Goal: Communication & Community: Answer question/provide support

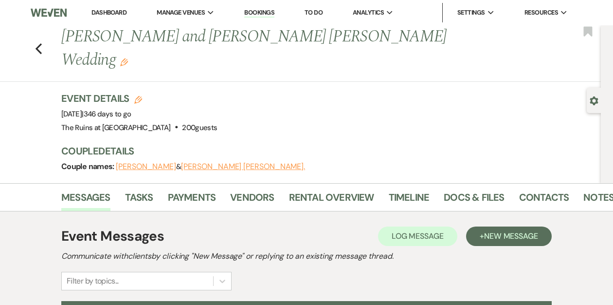
click at [111, 11] on link "Dashboard" at bounding box center [109, 12] width 35 height 8
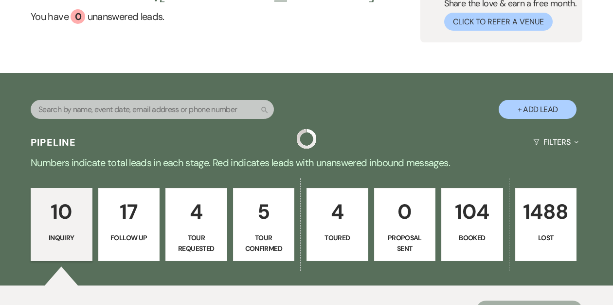
scroll to position [96, 0]
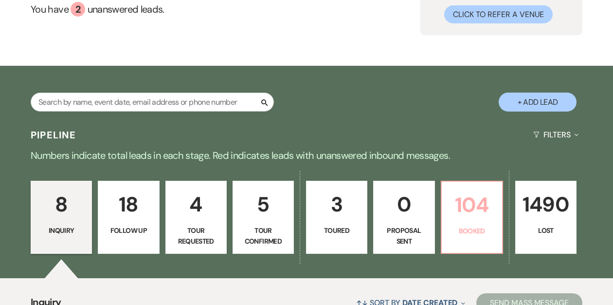
click at [474, 222] on link "104 Booked" at bounding box center [472, 217] width 62 height 73
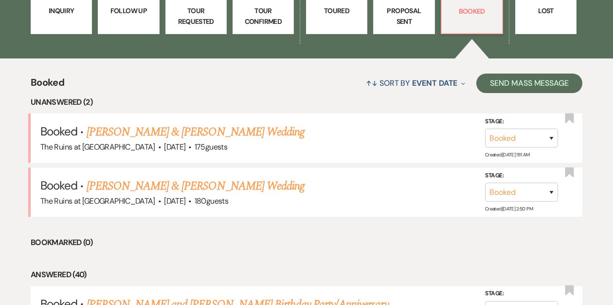
scroll to position [336, 0]
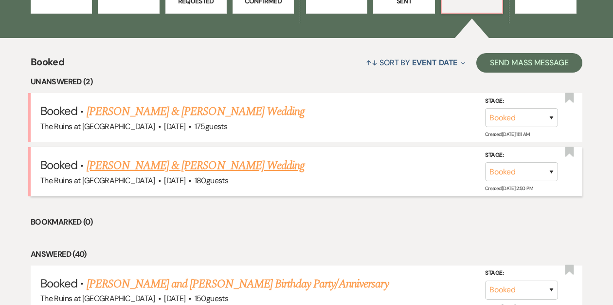
click at [211, 165] on link "[PERSON_NAME] & [PERSON_NAME] Wedding" at bounding box center [196, 166] width 218 height 18
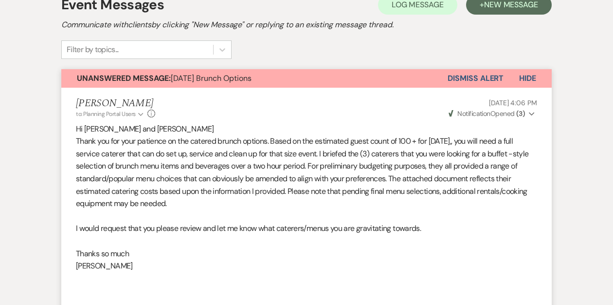
scroll to position [178, 0]
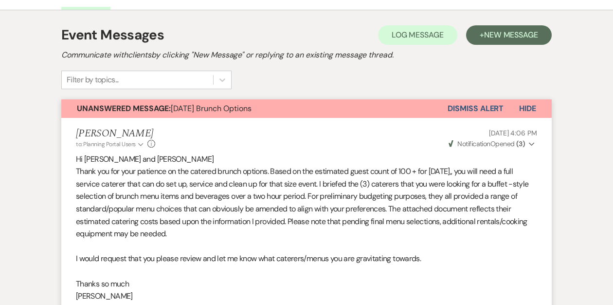
click at [457, 105] on button "Dismiss Alert" at bounding box center [476, 108] width 56 height 18
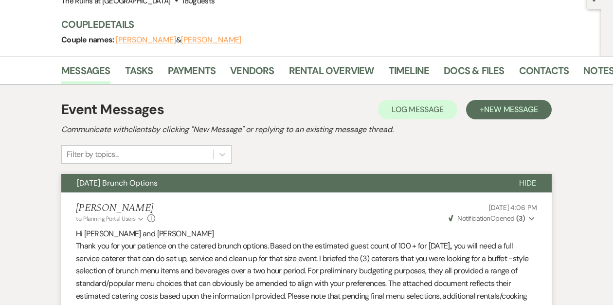
scroll to position [0, 0]
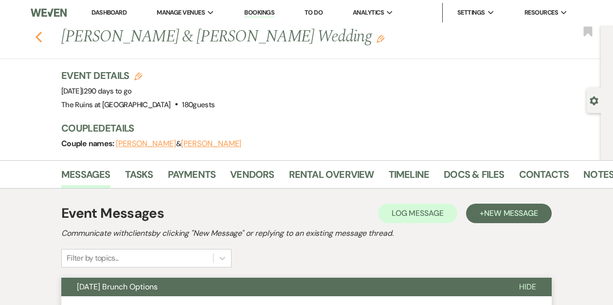
click at [40, 39] on icon "Previous" at bounding box center [38, 37] width 7 height 12
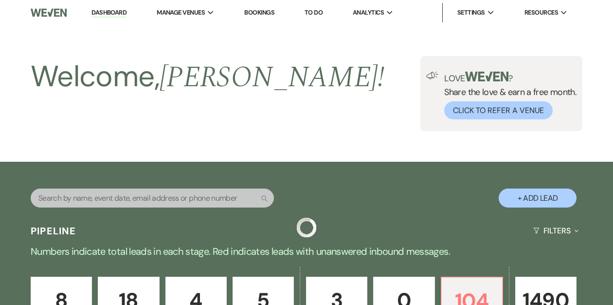
scroll to position [336, 0]
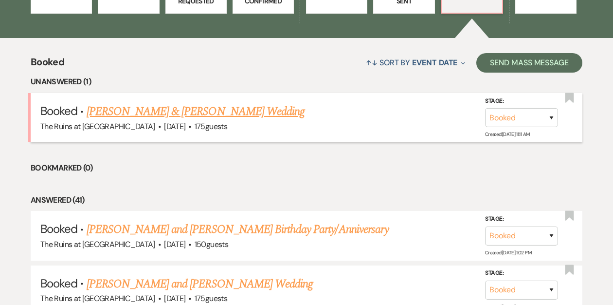
click at [142, 114] on link "[PERSON_NAME] & [PERSON_NAME] Wedding" at bounding box center [196, 112] width 218 height 18
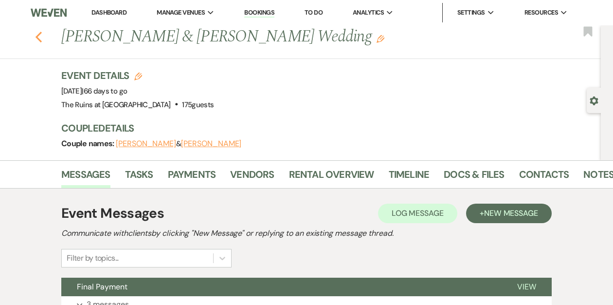
click at [39, 37] on icon "Previous" at bounding box center [38, 37] width 7 height 12
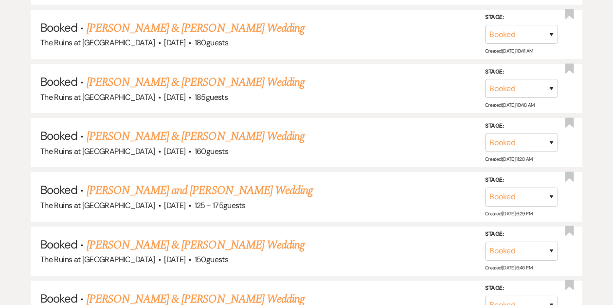
scroll to position [961, 0]
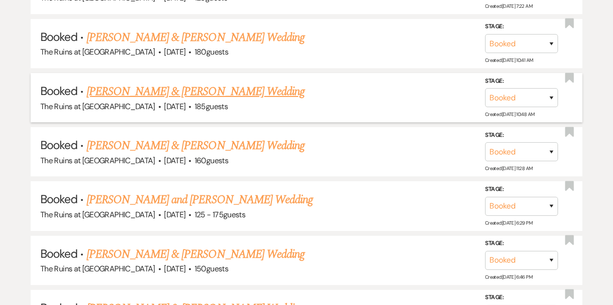
click at [183, 84] on link "[PERSON_NAME] & [PERSON_NAME] Wedding" at bounding box center [196, 92] width 218 height 18
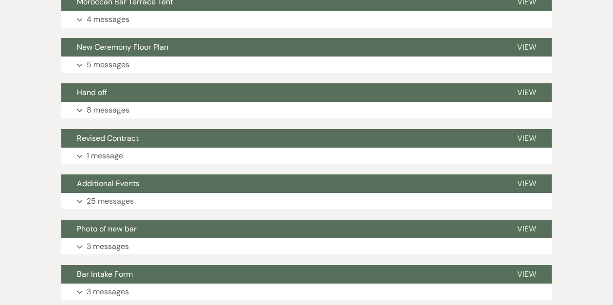
scroll to position [109, 0]
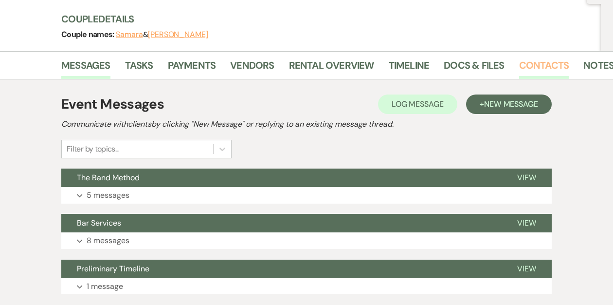
click at [548, 62] on link "Contacts" at bounding box center [544, 67] width 50 height 21
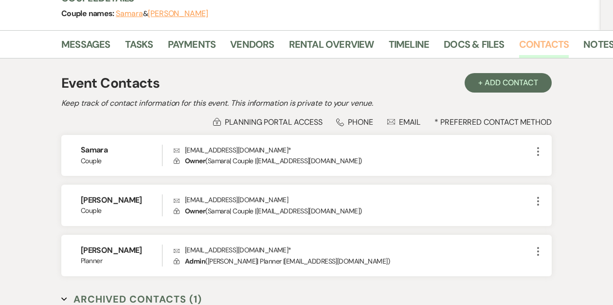
scroll to position [181, 0]
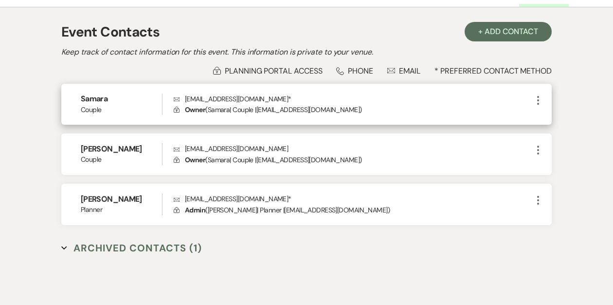
drag, startPoint x: 291, startPoint y: 97, endPoint x: 185, endPoint y: 101, distance: 106.2
click at [185, 101] on p "Envelope [EMAIL_ADDRESS][DOMAIN_NAME] *" at bounding box center [353, 98] width 359 height 11
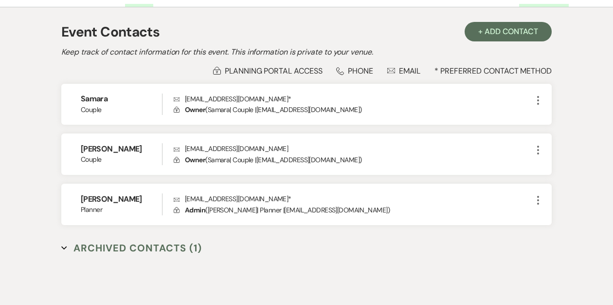
copy p "[EMAIL_ADDRESS][DOMAIN_NAME]"
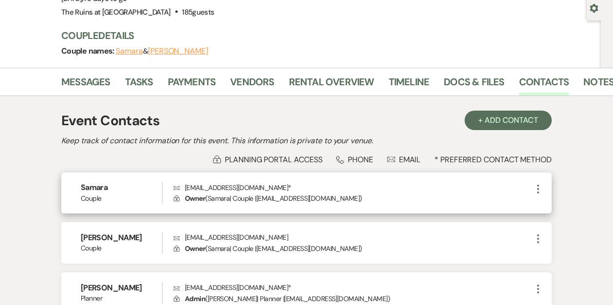
scroll to position [0, 0]
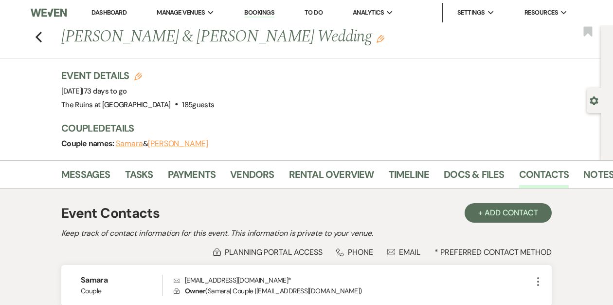
click at [102, 11] on link "Dashboard" at bounding box center [109, 12] width 35 height 8
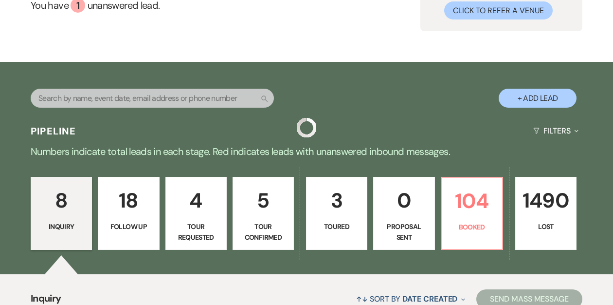
scroll to position [222, 0]
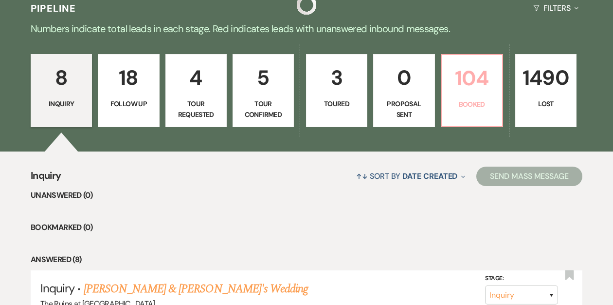
click at [473, 103] on p "Booked" at bounding box center [472, 104] width 49 height 11
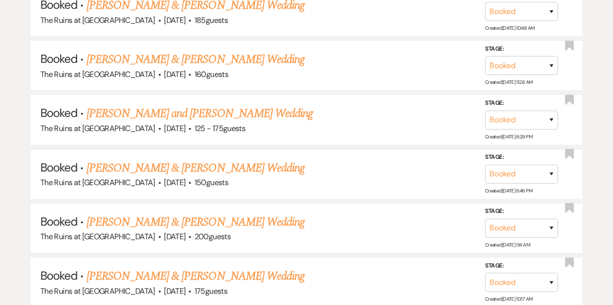
scroll to position [1045, 0]
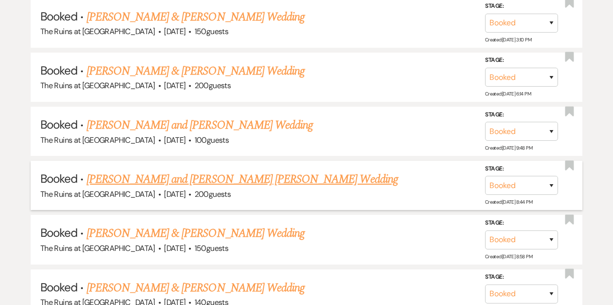
click at [251, 170] on link "[PERSON_NAME] and [PERSON_NAME] [PERSON_NAME] Wedding" at bounding box center [243, 179] width 312 height 18
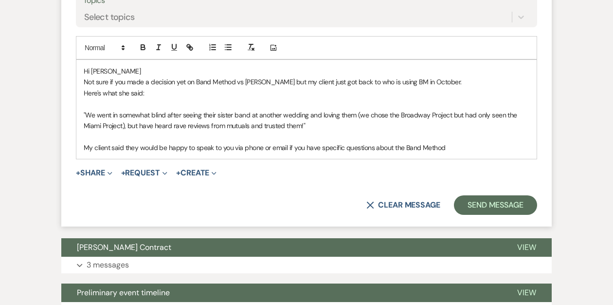
scroll to position [423, 0]
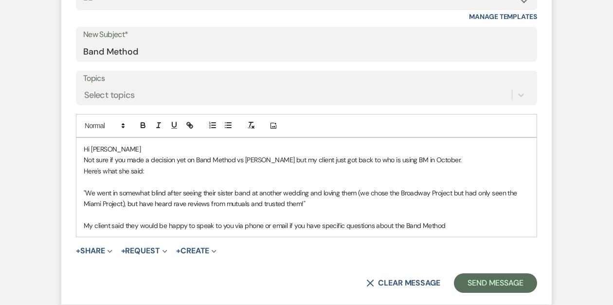
click at [459, 220] on p "My client said they would be happy to speak to you via phone or email if you ha…" at bounding box center [307, 225] width 446 height 11
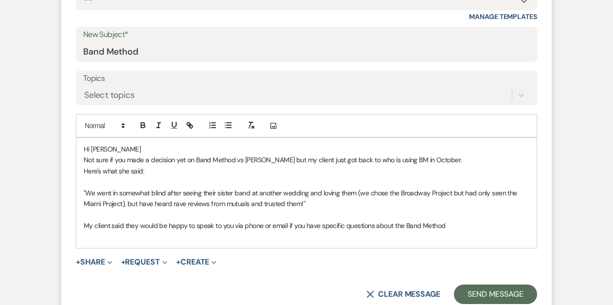
paste div
click at [110, 220] on p "My client said they would be happy to speak to you via phone or email if you ha…" at bounding box center [307, 225] width 446 height 11
click at [164, 220] on p "My client, [GEOGRAPHIC_DATA], said they would be happy to speak to you via phon…" at bounding box center [307, 225] width 446 height 11
click at [197, 231] on p "[EMAIL_ADDRESS][DOMAIN_NAME]" at bounding box center [307, 236] width 446 height 11
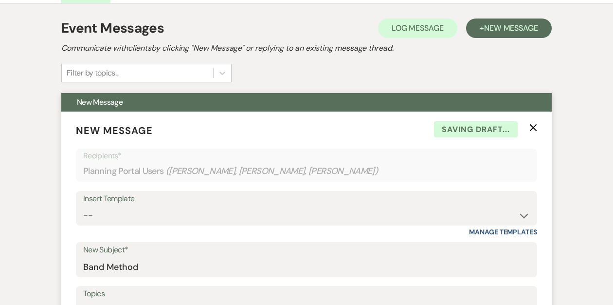
scroll to position [0, 0]
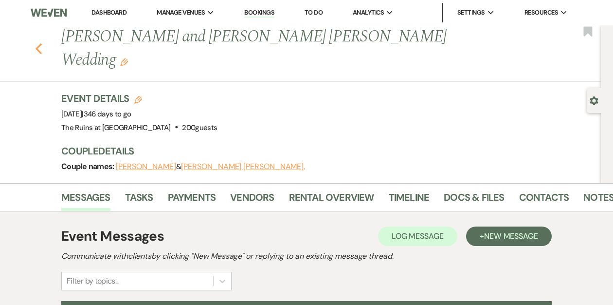
click at [37, 43] on use "button" at bounding box center [39, 48] width 6 height 11
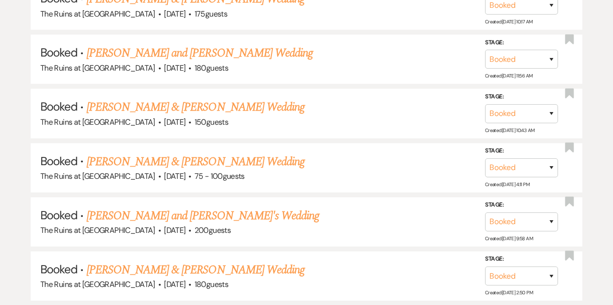
scroll to position [976, 0]
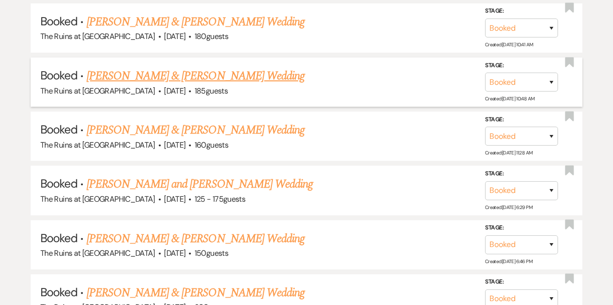
click at [187, 71] on link "[PERSON_NAME] & [PERSON_NAME] Wedding" at bounding box center [196, 76] width 218 height 18
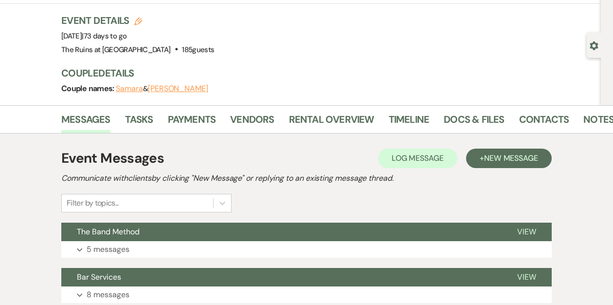
scroll to position [161, 0]
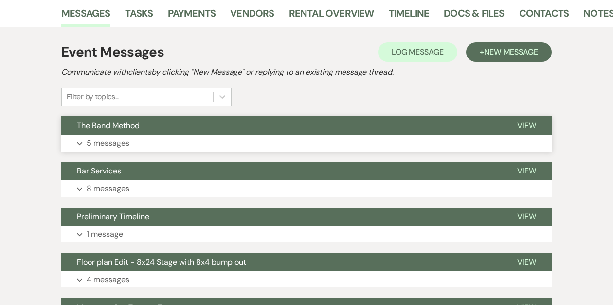
click at [181, 126] on button "The Band Method" at bounding box center [281, 125] width 440 height 18
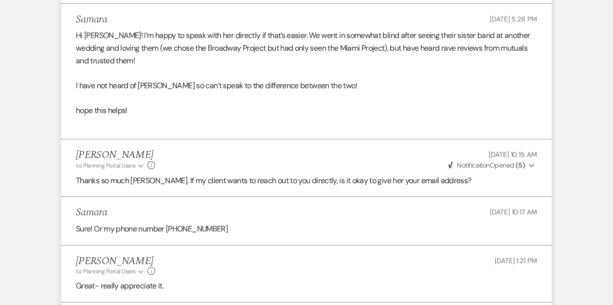
scroll to position [446, 0]
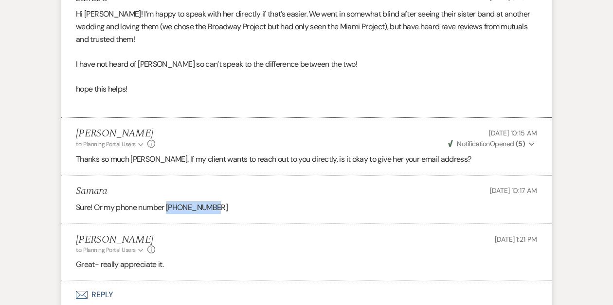
drag, startPoint x: 210, startPoint y: 205, endPoint x: 169, endPoint y: 207, distance: 41.4
click at [169, 207] on p "Sure! Or my phone number [PHONE_NUMBER]" at bounding box center [306, 207] width 461 height 13
copy p "914.419.4242"
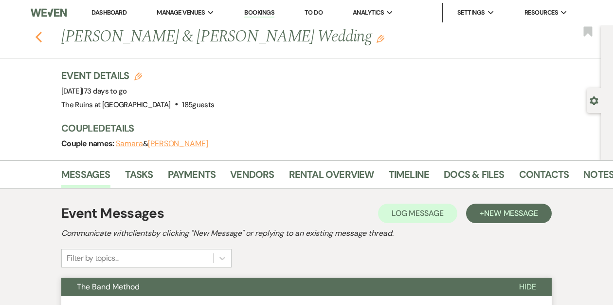
click at [37, 38] on icon "Previous" at bounding box center [38, 37] width 7 height 12
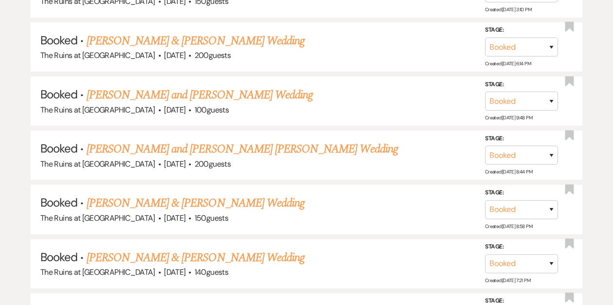
scroll to position [1837, 0]
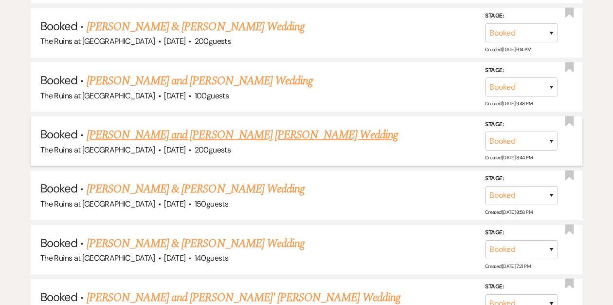
click at [152, 126] on link "[PERSON_NAME] and [PERSON_NAME] [PERSON_NAME] Wedding" at bounding box center [243, 135] width 312 height 18
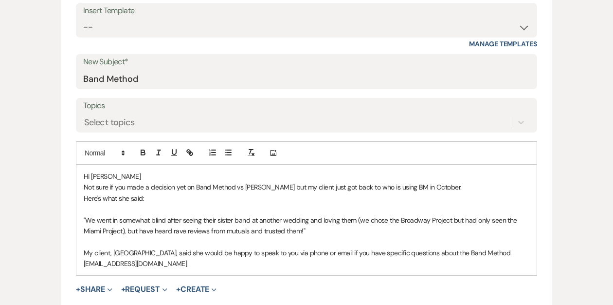
scroll to position [474, 0]
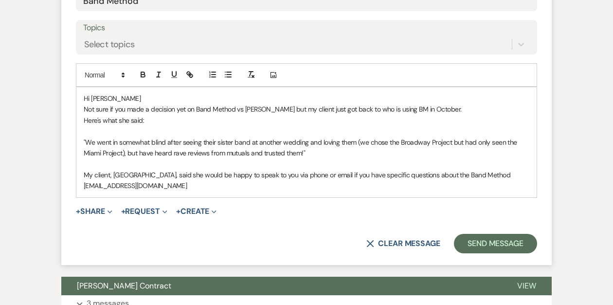
click at [208, 180] on p "[EMAIL_ADDRESS][DOMAIN_NAME]" at bounding box center [307, 185] width 446 height 11
click at [376, 104] on p "Not sure if you made a decision yet on Band Method vs [PERSON_NAME] but my clie…" at bounding box center [307, 109] width 446 height 11
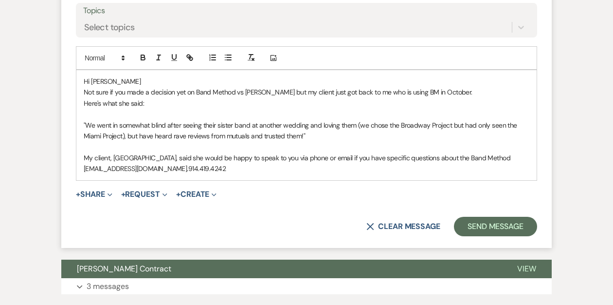
scroll to position [492, 0]
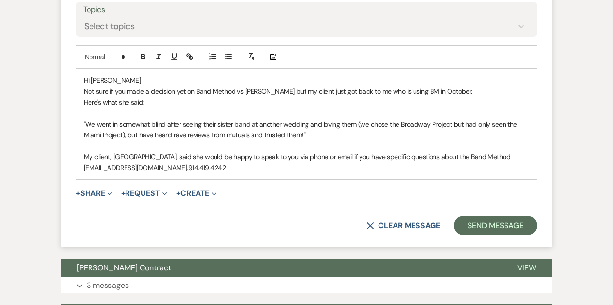
click at [239, 162] on p "[EMAIL_ADDRESS][DOMAIN_NAME]. 914.419.4242" at bounding box center [307, 167] width 446 height 11
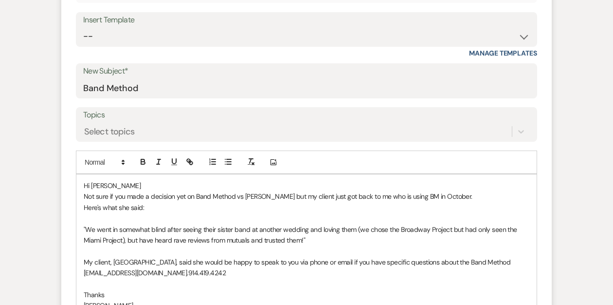
scroll to position [459, 0]
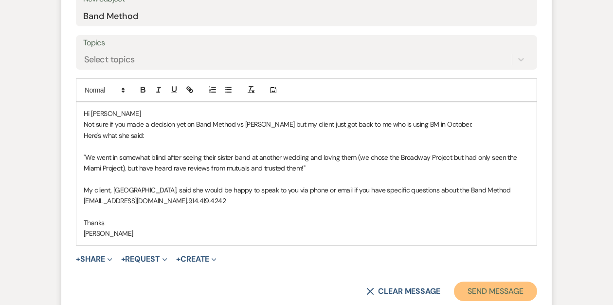
click at [486, 281] on button "Send Message" at bounding box center [495, 290] width 83 height 19
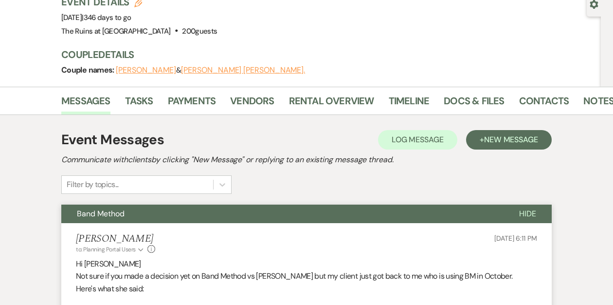
scroll to position [0, 0]
